Goal: Transaction & Acquisition: Download file/media

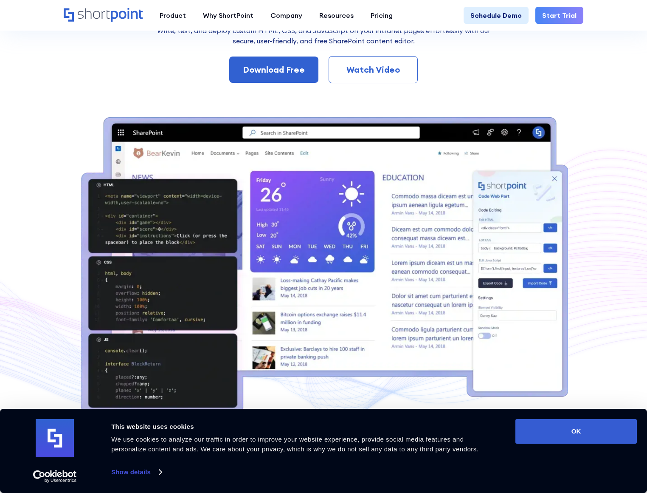
scroll to position [170, 0]
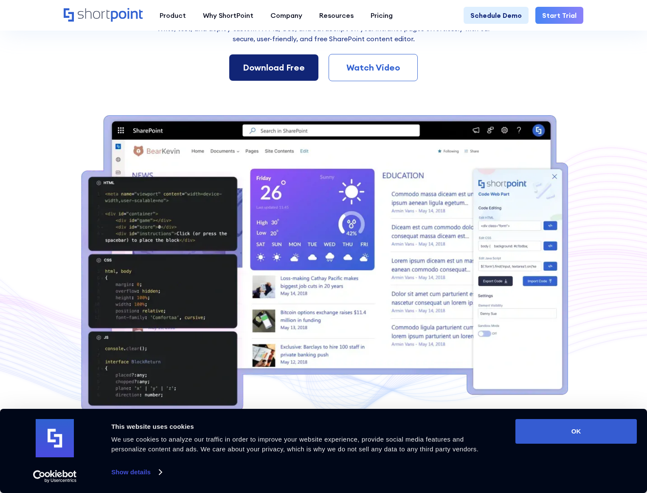
click at [271, 65] on div "Download Free" at bounding box center [274, 67] width 62 height 13
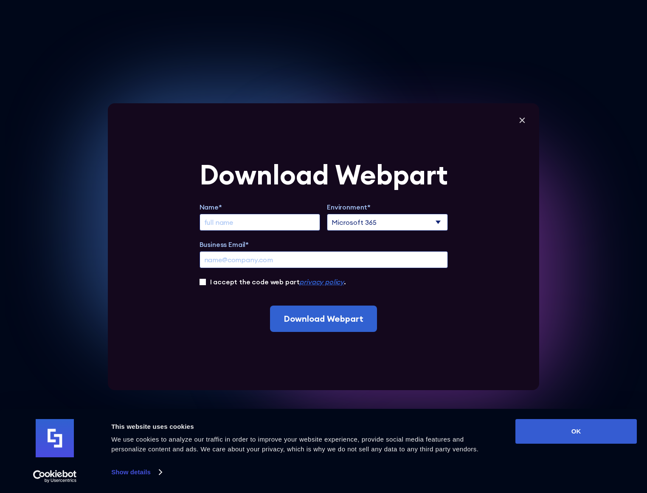
click at [248, 218] on input "Extend Trial" at bounding box center [260, 222] width 121 height 17
type input "[PERSON_NAME]"
click at [253, 258] on input "Business Email*" at bounding box center [324, 259] width 248 height 17
type input "[PERSON_NAME][EMAIL_ADDRESS][DOMAIN_NAME]"
click at [202, 280] on input "I accept the code web part privacy policy ." at bounding box center [203, 282] width 6 height 6
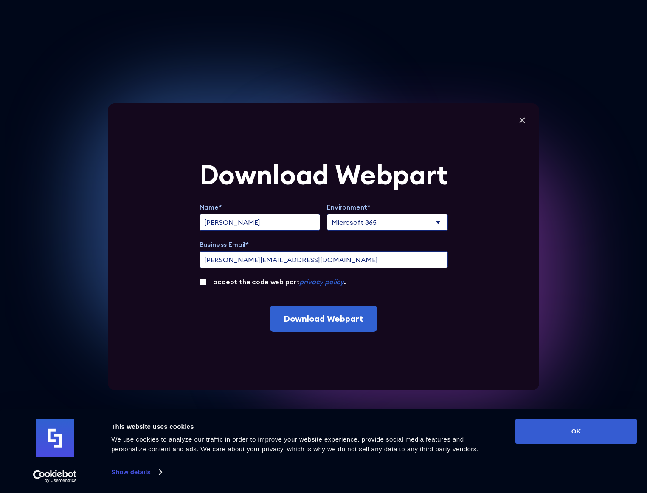
checkbox input "true"
click at [316, 316] on input "Download Webpart" at bounding box center [323, 318] width 107 height 26
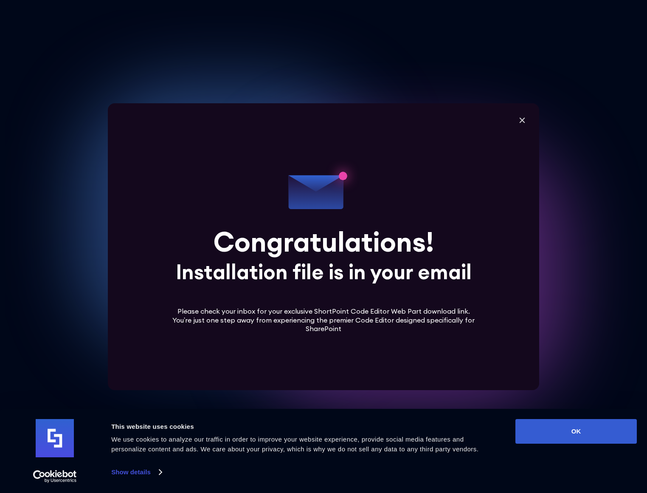
click at [562, 429] on button "OK" at bounding box center [576, 431] width 121 height 25
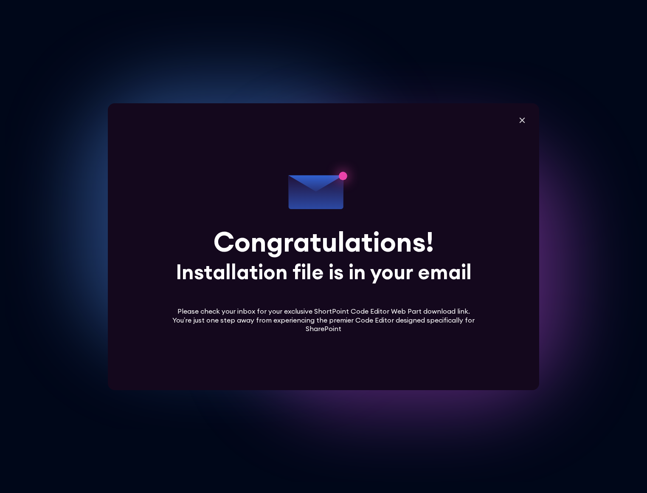
scroll to position [0, 0]
click at [95, 131] on icon at bounding box center [323, 246] width 637 height 472
